Goal: Information Seeking & Learning: Learn about a topic

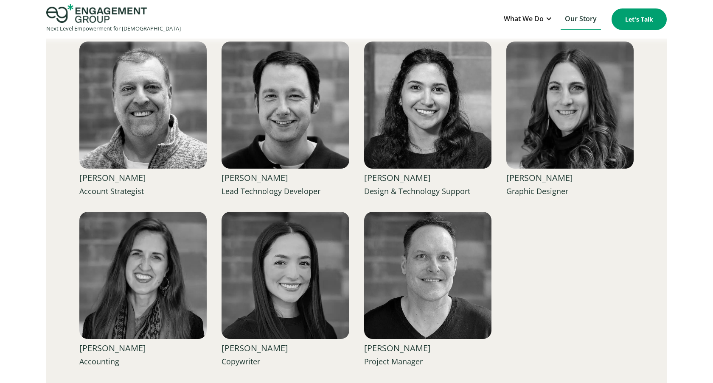
scroll to position [1399, 0]
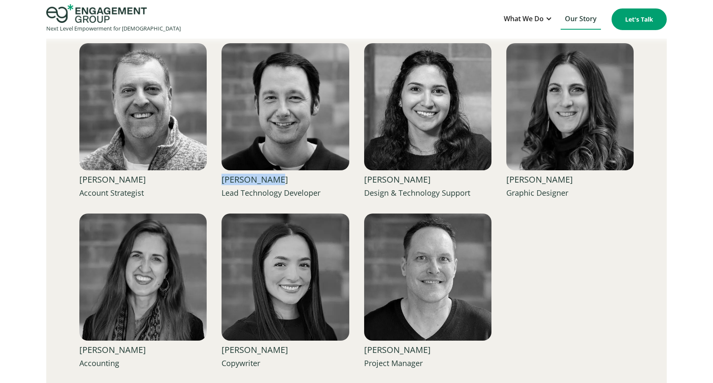
drag, startPoint x: 278, startPoint y: 181, endPoint x: 222, endPoint y: 181, distance: 56.0
click at [222, 181] on div "[PERSON_NAME]" at bounding box center [284, 179] width 127 height 11
copy div "[PERSON_NAME]"
click at [61, 205] on div "Our Team Strategic minds with ministry hearts... [PERSON_NAME] Founder & Chief …" at bounding box center [356, 102] width 620 height 661
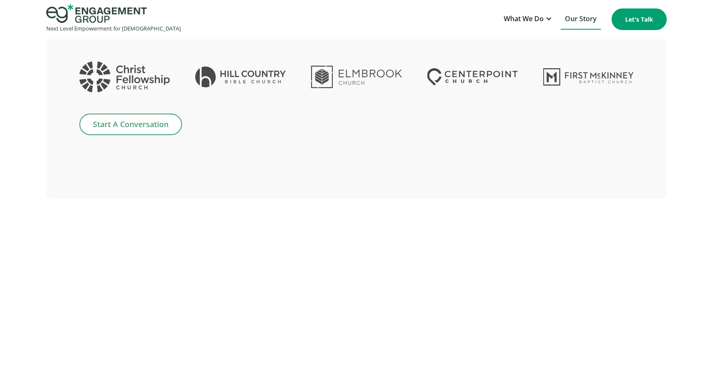
scroll to position [2159, 0]
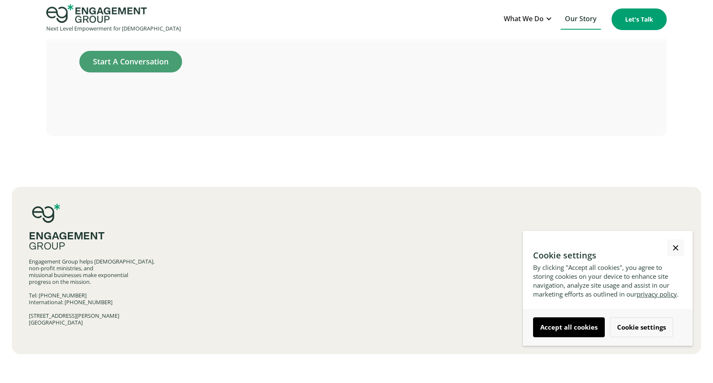
click at [677, 249] on link "Close Cookie Popup" at bounding box center [675, 248] width 17 height 17
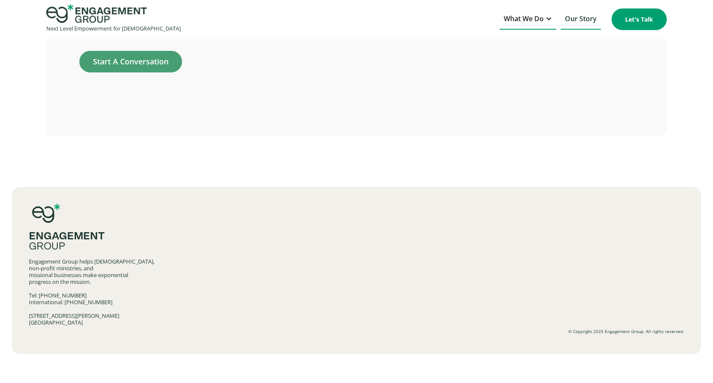
click at [542, 19] on div "What We Do" at bounding box center [524, 18] width 40 height 11
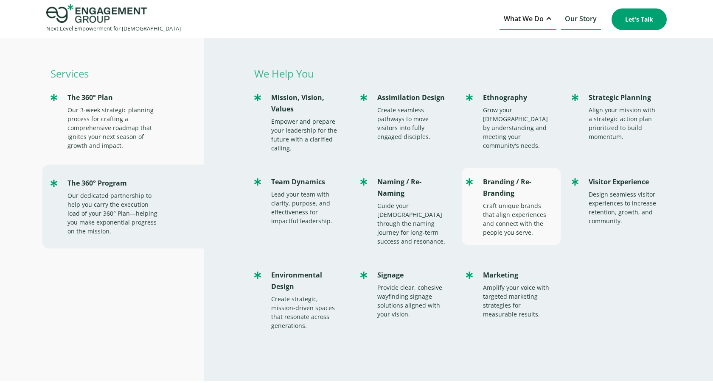
click at [495, 194] on div "Branding / Re-Branding" at bounding box center [517, 187] width 69 height 23
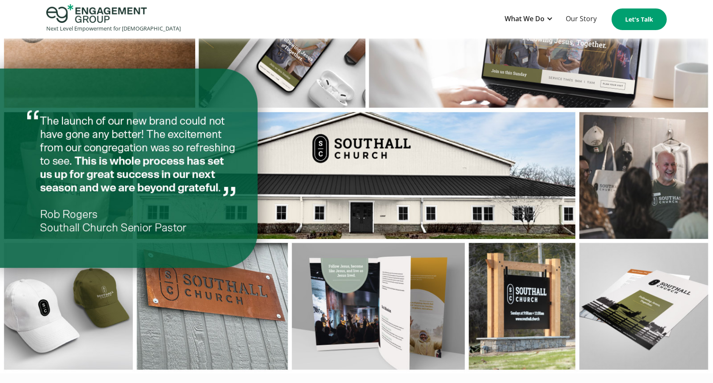
scroll to position [1012, 0]
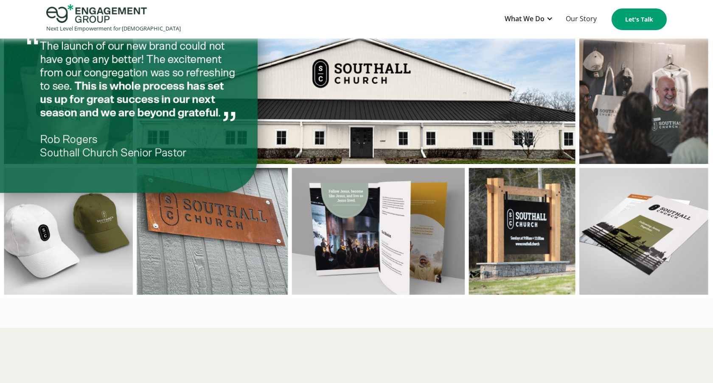
click at [512, 217] on img at bounding box center [356, 93] width 713 height 411
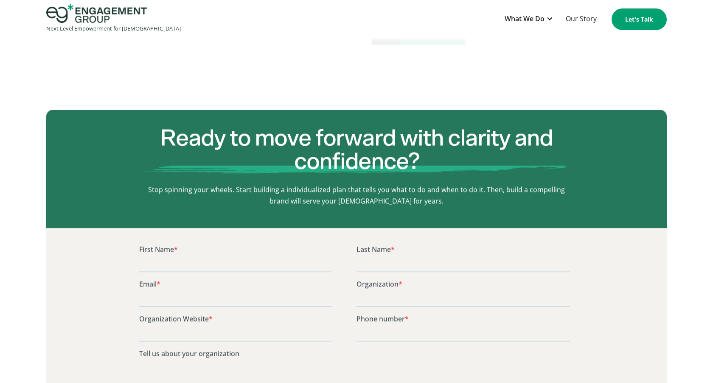
scroll to position [3003, 0]
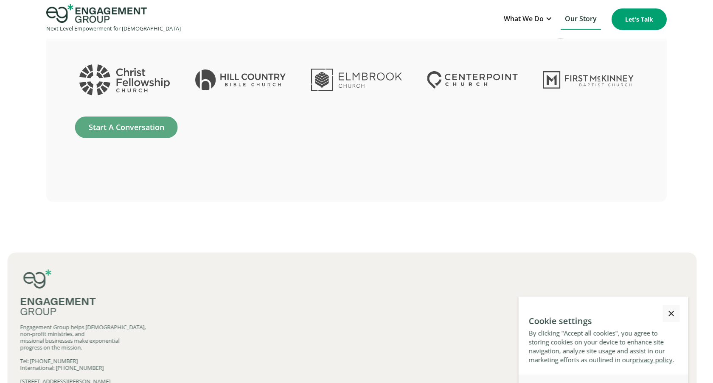
scroll to position [2095, 0]
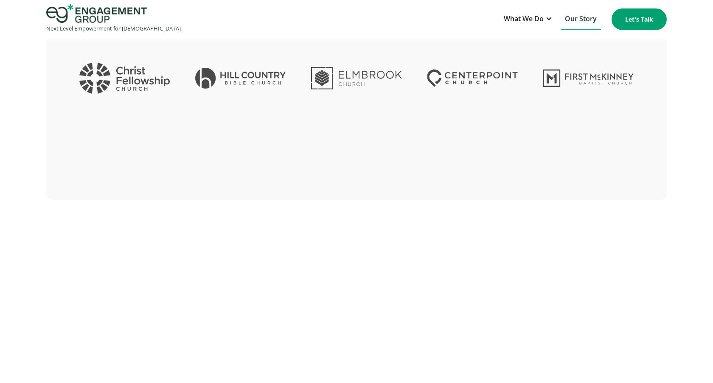
scroll to position [2159, 0]
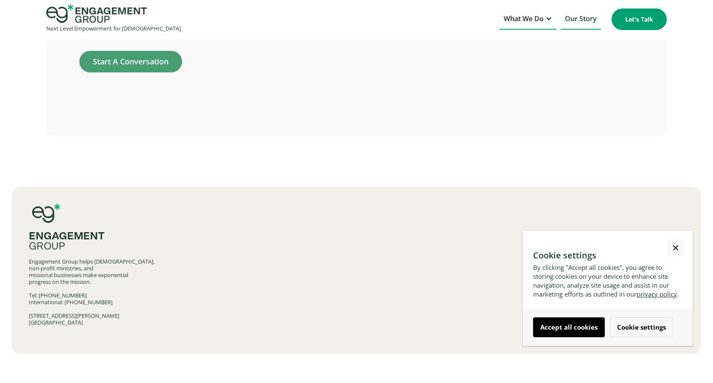
click at [540, 19] on div "What We Do" at bounding box center [524, 18] width 40 height 11
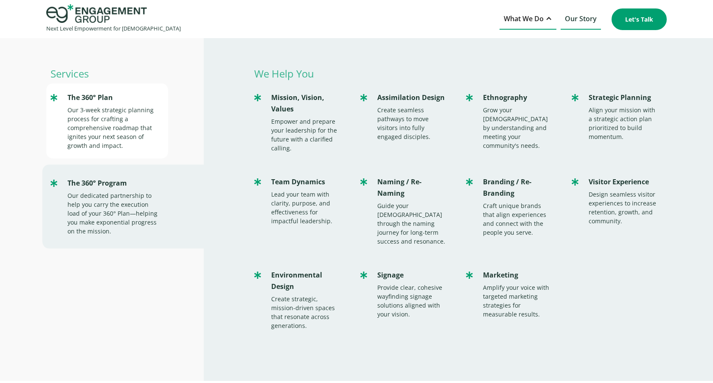
click at [85, 114] on div "Our 3-week strategic planning process for crafting a comprehensive roadmap that…" at bounding box center [113, 128] width 92 height 45
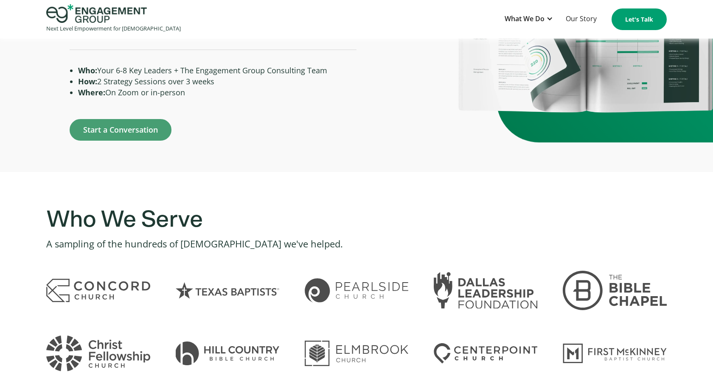
scroll to position [626, 0]
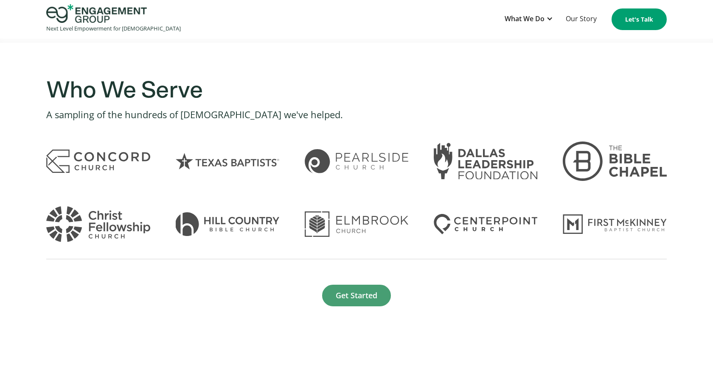
click at [73, 215] on img at bounding box center [98, 225] width 104 height 36
